Goal: Find specific page/section: Find specific page/section

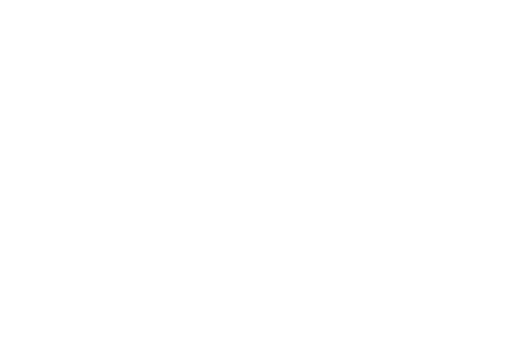
click at [391, 0] on html at bounding box center [259, 0] width 518 height 0
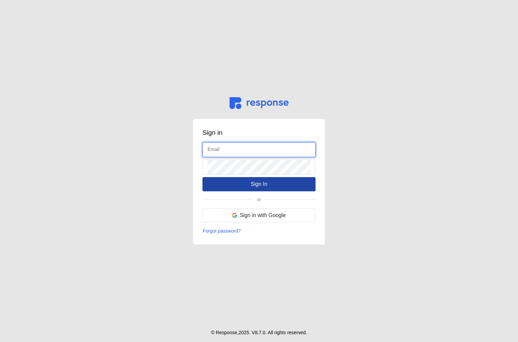
type input "[EMAIL_ADDRESS][DOMAIN_NAME]"
click at [254, 182] on p "Sign In" at bounding box center [258, 184] width 17 height 8
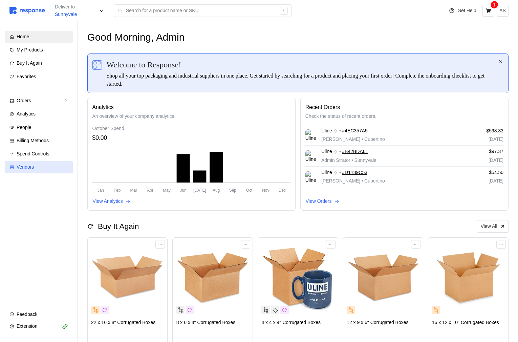
click at [27, 166] on span "Vendors" at bounding box center [25, 166] width 17 height 5
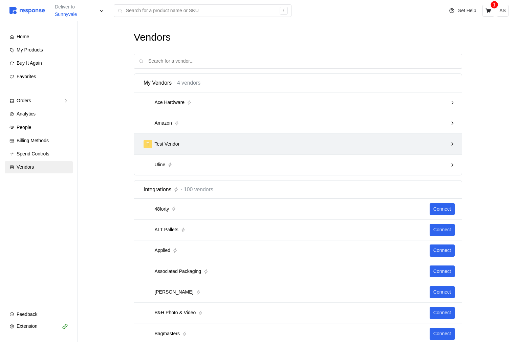
click at [280, 135] on div "T Test Vendor" at bounding box center [298, 144] width 328 height 21
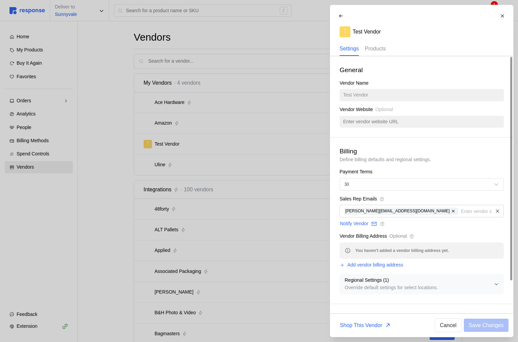
click at [370, 49] on p "Products" at bounding box center [374, 48] width 21 height 8
